Goal: Information Seeking & Learning: Learn about a topic

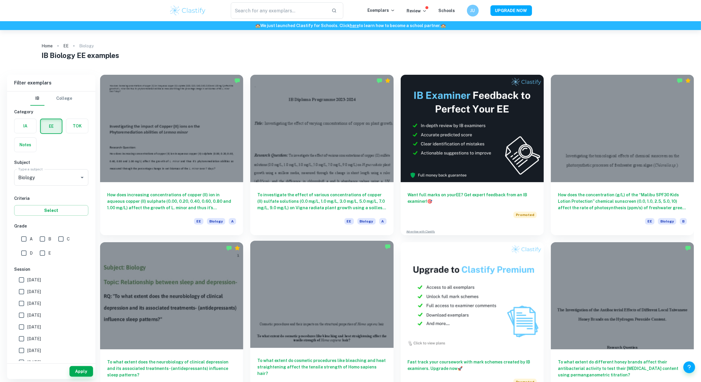
click at [364, 336] on div at bounding box center [321, 294] width 143 height 107
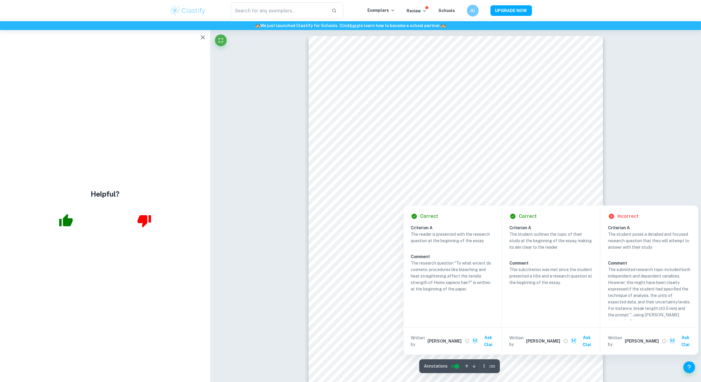
click at [202, 37] on icon "button" at bounding box center [203, 37] width 4 height 4
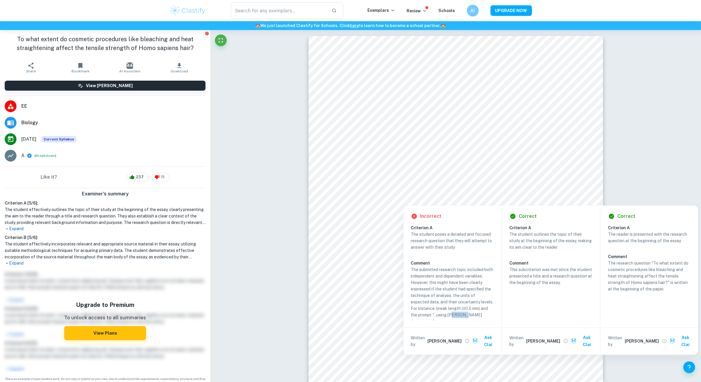
drag, startPoint x: 444, startPoint y: 314, endPoint x: 455, endPoint y: 316, distance: 11.4
click at [455, 316] on p "The submitted research topic included both independent and dependent variables.…" at bounding box center [451, 295] width 83 height 58
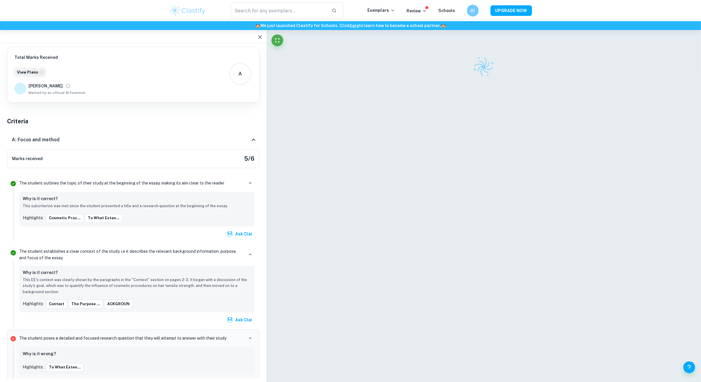
click at [472, 312] on div at bounding box center [483, 209] width 294 height 359
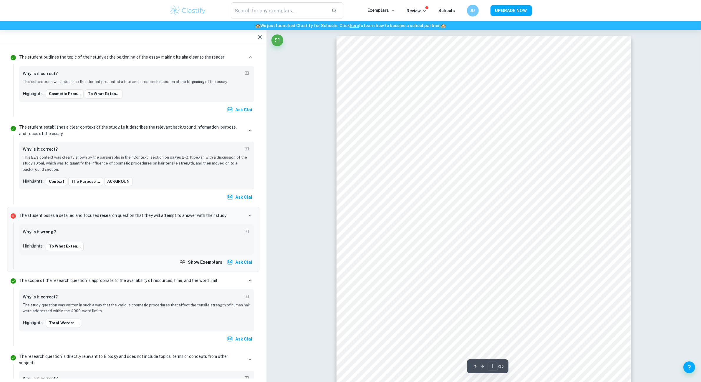
click at [34, 246] on p "Highlights:" at bounding box center [33, 246] width 21 height 6
click at [54, 246] on button "To what exten..." at bounding box center [65, 246] width 38 height 9
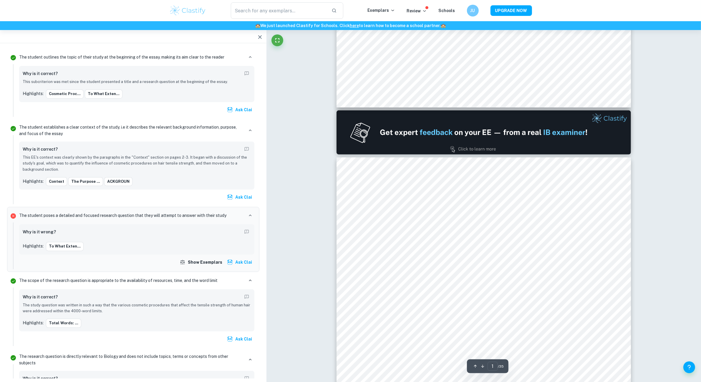
type input "2"
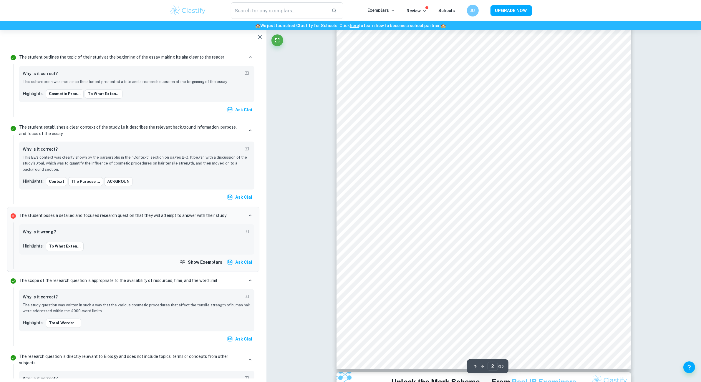
scroll to position [441, 0]
